Goal: Download file/media

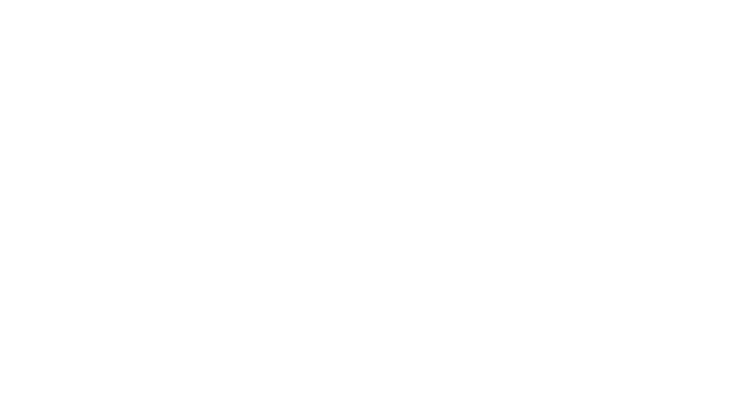
type input "alo"
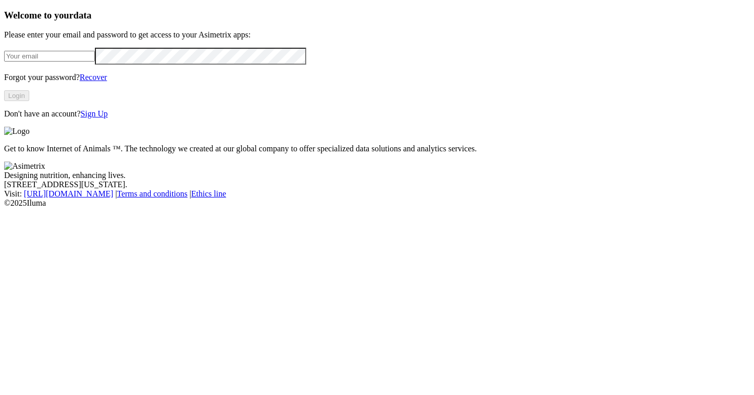
click at [95, 62] on input "email" at bounding box center [49, 56] width 91 height 11
type input "karen.yepes@asimetrix.co"
click at [29, 101] on button "Login" at bounding box center [16, 95] width 25 height 11
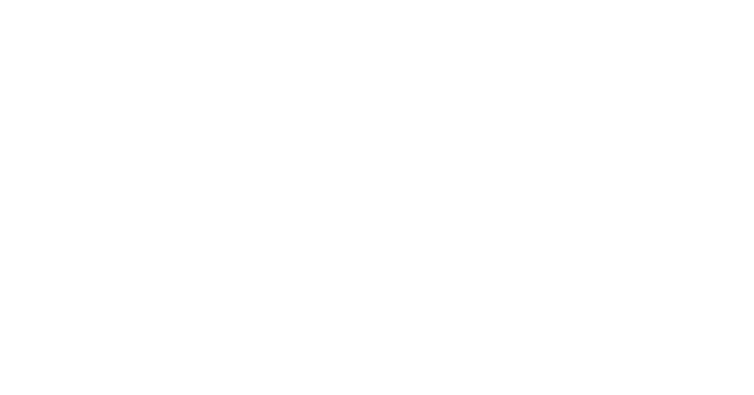
type input "alom"
